Goal: Register for event/course

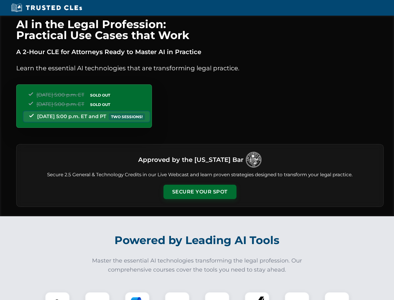
click at [200, 192] on button "Secure Your Spot" at bounding box center [200, 191] width 73 height 14
click at [57, 296] on img at bounding box center [57, 304] width 18 height 18
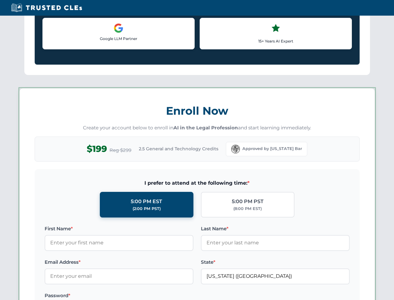
click at [137, 296] on label "Password *" at bounding box center [119, 295] width 149 height 7
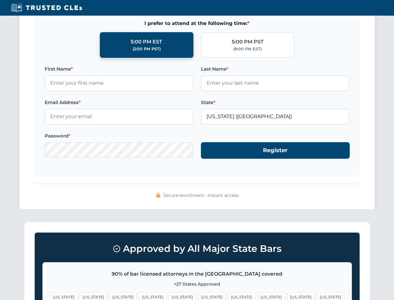
click at [287, 296] on span "[US_STATE]" at bounding box center [300, 296] width 27 height 9
